Goal: Go to known website: Go to known website

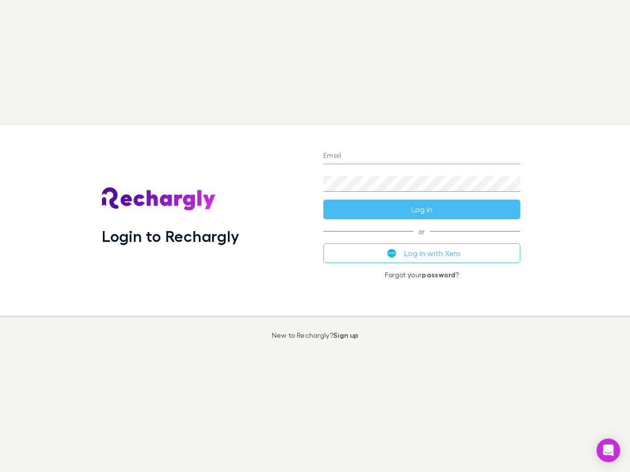
click at [315, 236] on div "Login to Rechargly" at bounding box center [204, 220] width 221 height 191
click at [422, 156] on input "Email" at bounding box center [421, 157] width 197 height 16
click at [422, 210] on button "Log in" at bounding box center [421, 210] width 197 height 20
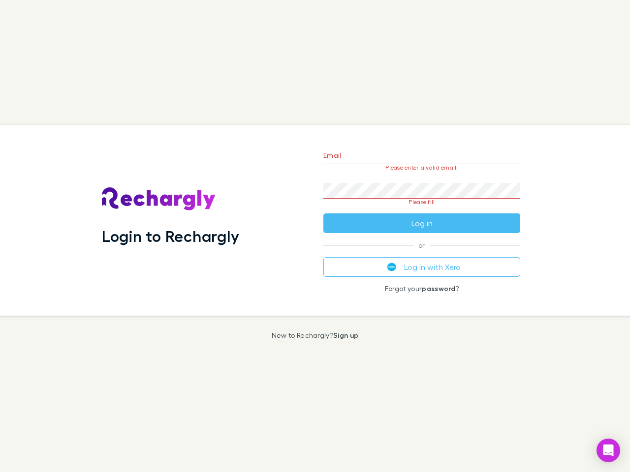
click at [422, 253] on div "Email Please enter a valid email. Password Please fill Log in or Log in with Xe…" at bounding box center [421, 220] width 213 height 191
click at [608, 451] on icon "Open Intercom Messenger" at bounding box center [608, 451] width 10 height 12
